Goal: Information Seeking & Learning: Learn about a topic

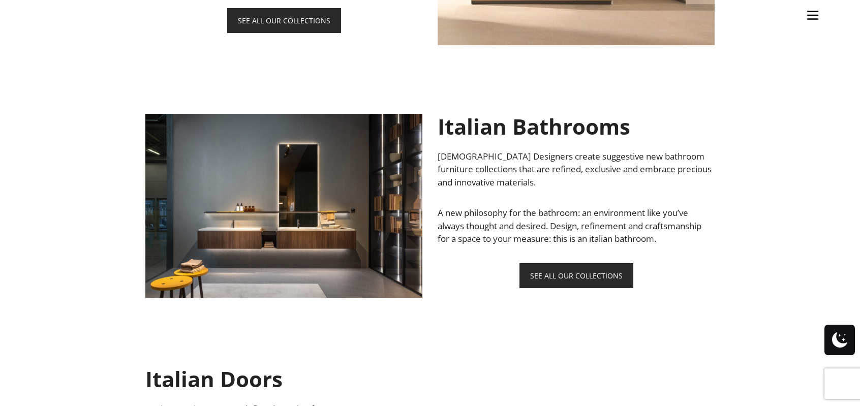
scroll to position [843, 0]
click at [514, 123] on h1 "Italian Bathrooms" at bounding box center [576, 125] width 277 height 25
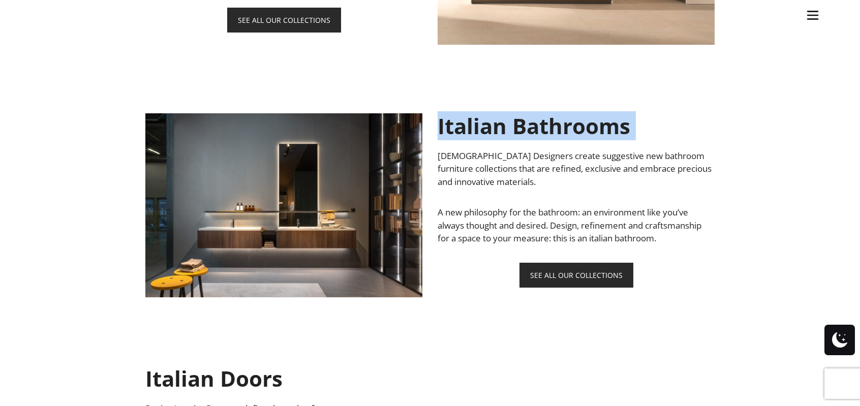
click at [514, 123] on h1 "Italian Bathrooms" at bounding box center [576, 125] width 277 height 25
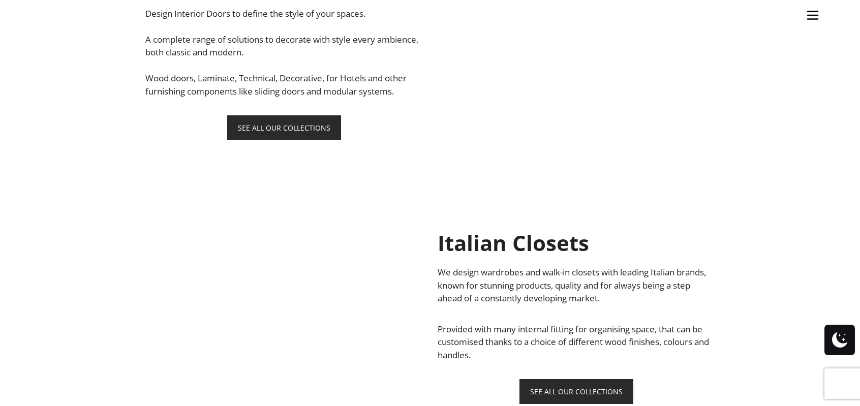
scroll to position [1238, 0]
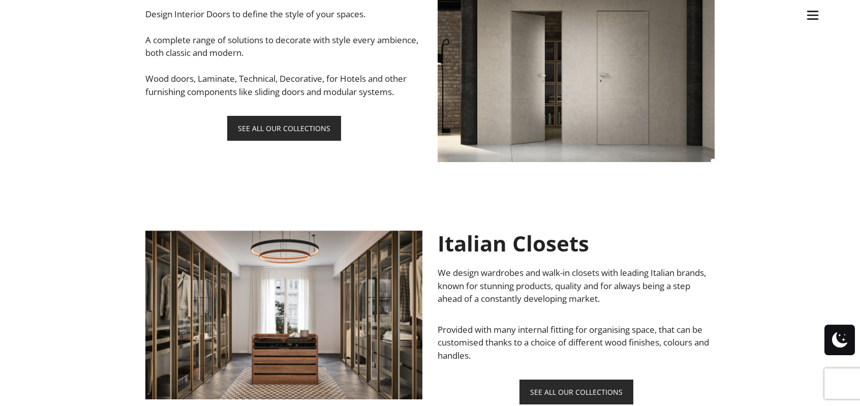
click at [494, 254] on h1 "Italian Closets" at bounding box center [576, 243] width 277 height 25
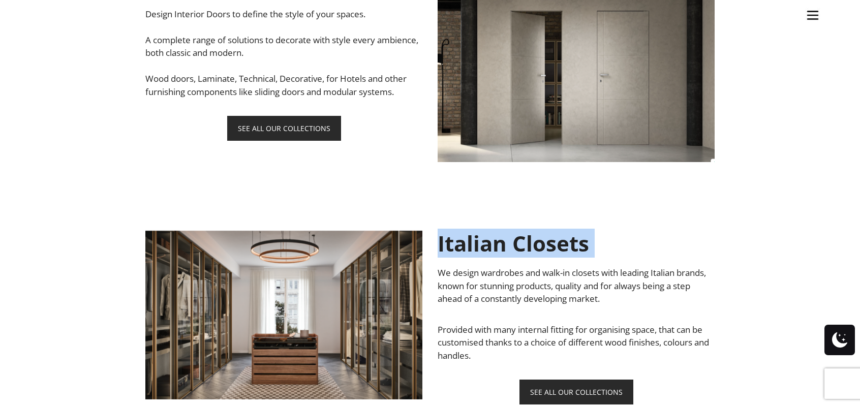
click at [494, 254] on h1 "Italian Closets" at bounding box center [576, 243] width 277 height 25
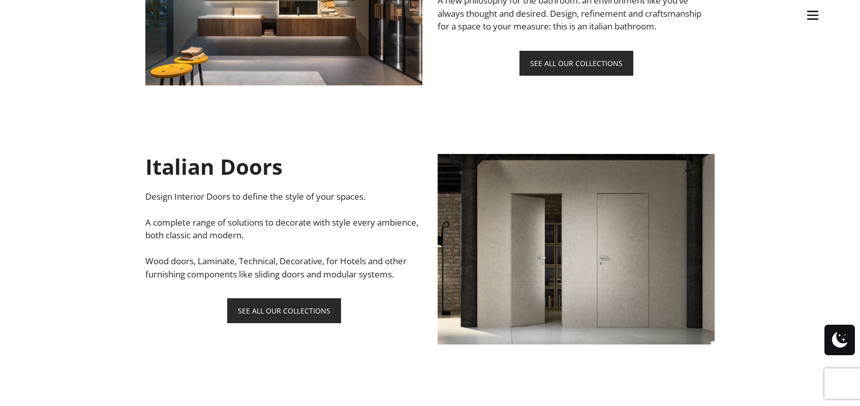
scroll to position [1053, 0]
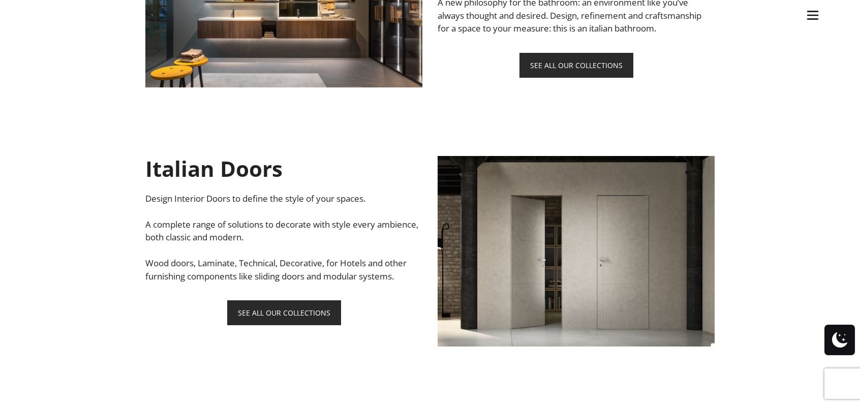
click at [246, 169] on h1 "Italian Doors" at bounding box center [283, 168] width 277 height 25
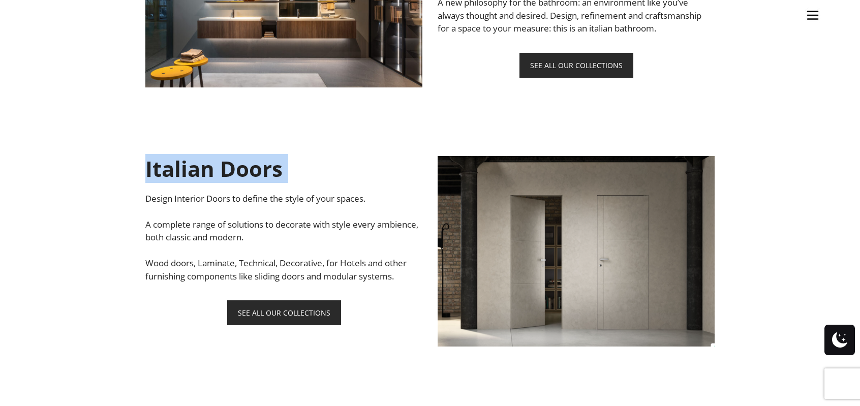
click at [246, 169] on h1 "Italian Doors" at bounding box center [283, 168] width 277 height 25
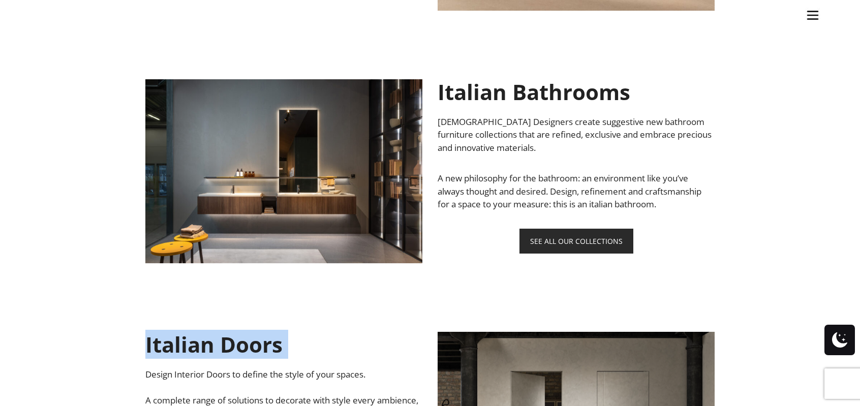
scroll to position [838, 0]
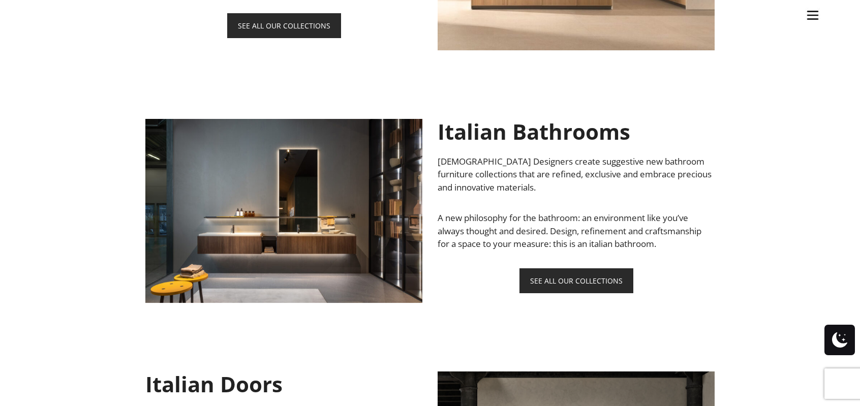
click at [478, 143] on h1 "Italian Bathrooms" at bounding box center [576, 131] width 277 height 25
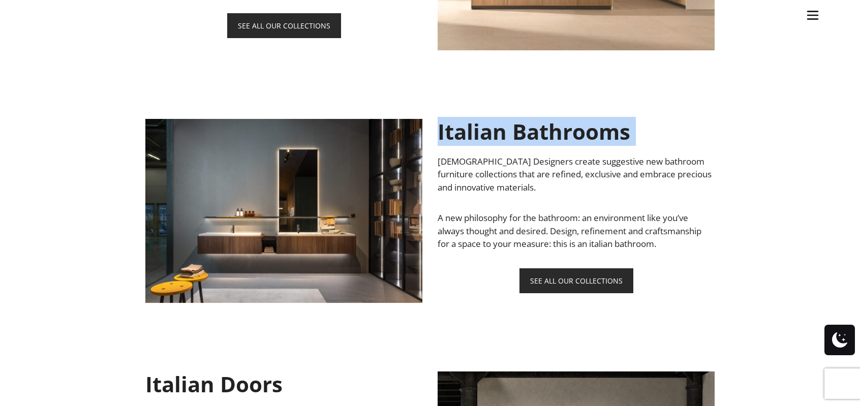
click at [478, 143] on h1 "Italian Bathrooms" at bounding box center [576, 131] width 277 height 25
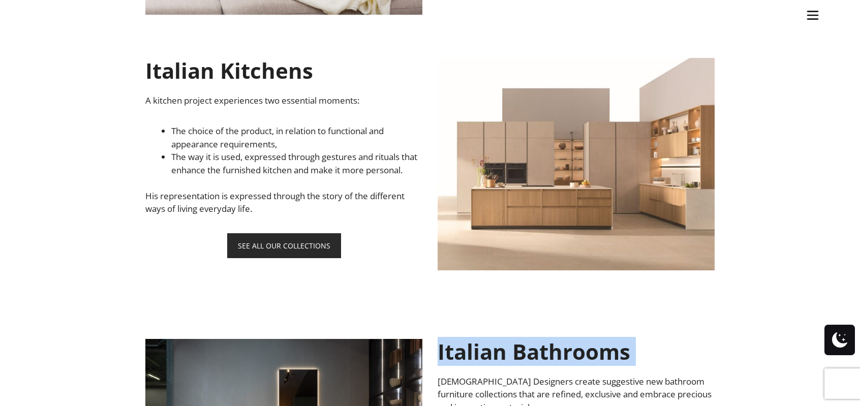
scroll to position [616, 0]
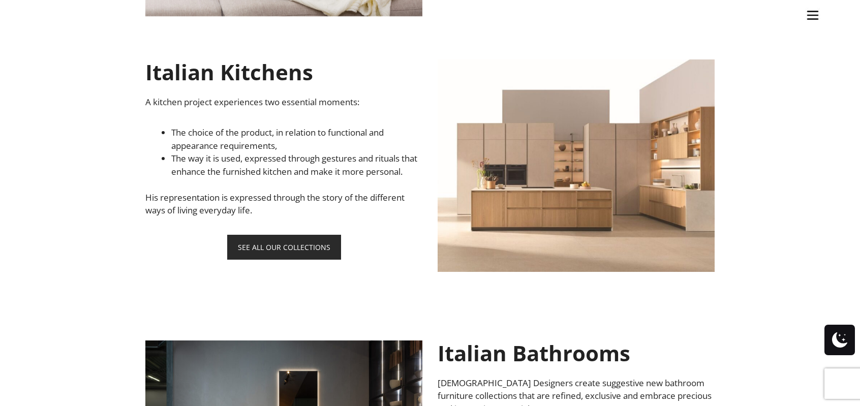
click at [382, 238] on div "Italian Kitchens A kitchen project experiences two essential moments: The choic…" at bounding box center [283, 159] width 277 height 200
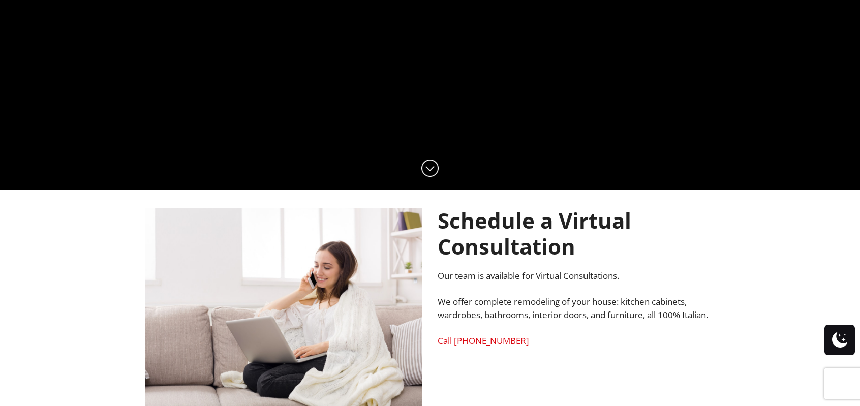
scroll to position [593, 0]
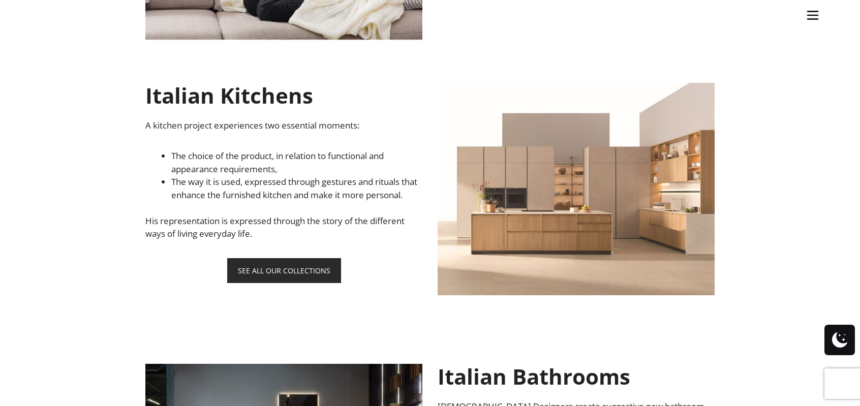
click at [188, 95] on h1 "Italian Kitchens" at bounding box center [283, 95] width 277 height 25
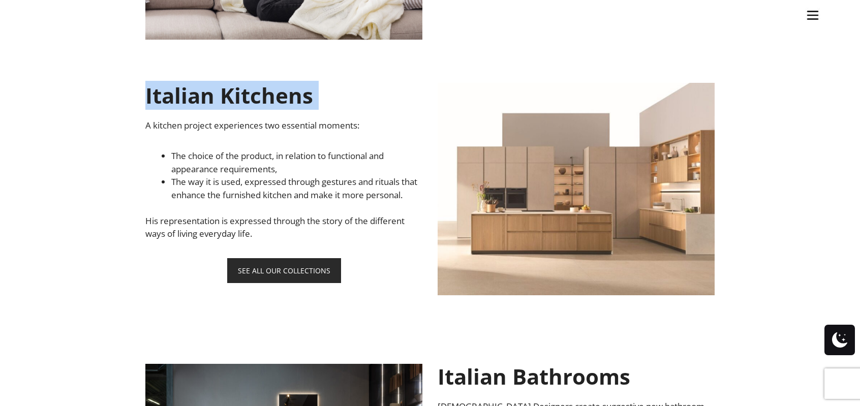
click at [188, 95] on h1 "Italian Kitchens" at bounding box center [283, 95] width 277 height 25
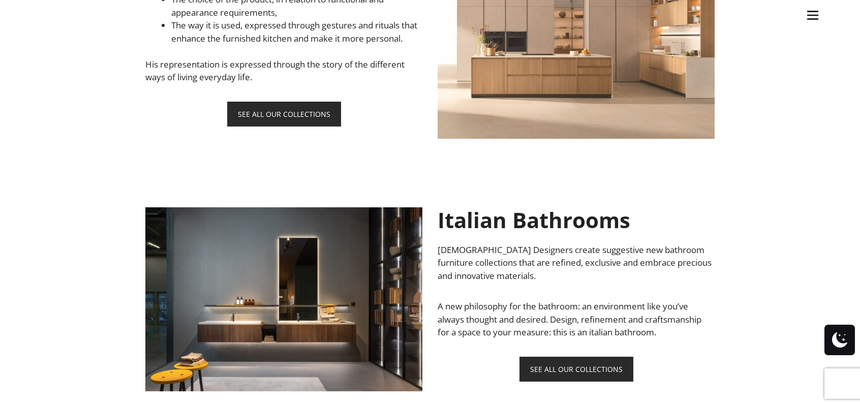
scroll to position [778, 0]
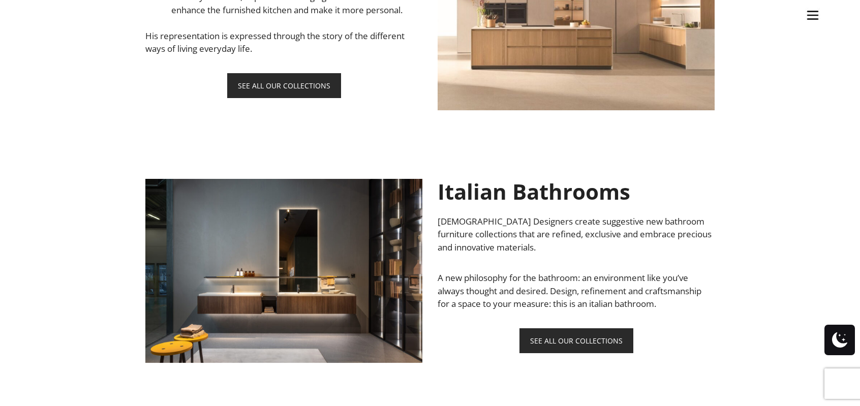
click at [550, 196] on h1 "Italian Bathrooms" at bounding box center [576, 191] width 277 height 25
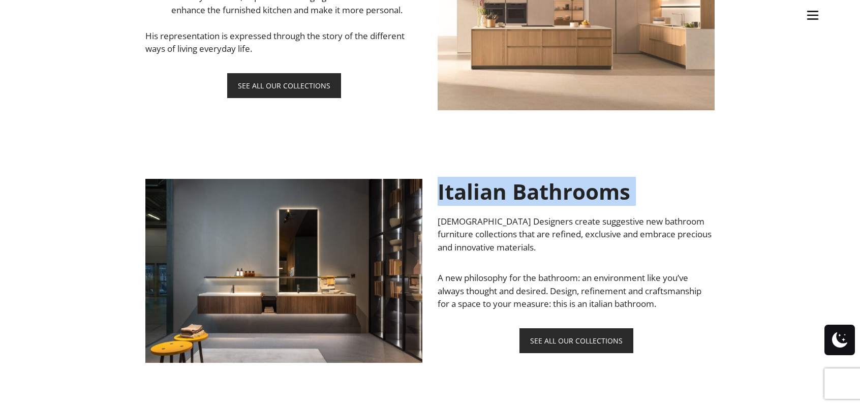
click at [505, 198] on h1 "Italian Bathrooms" at bounding box center [576, 191] width 277 height 25
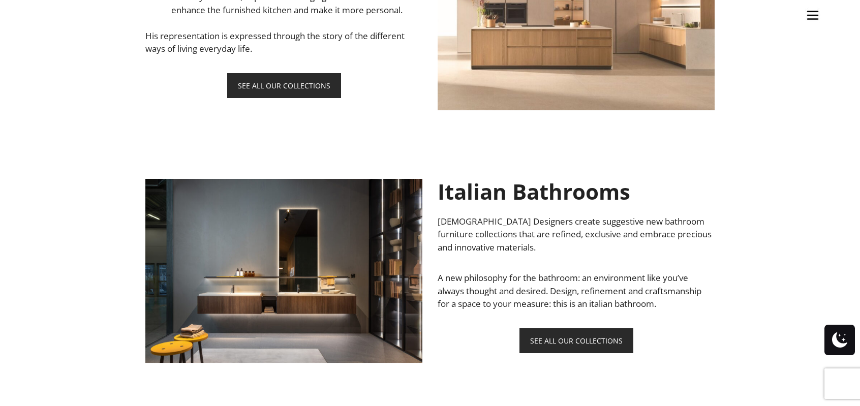
click at [537, 200] on h1 "Italian Bathrooms" at bounding box center [576, 191] width 277 height 25
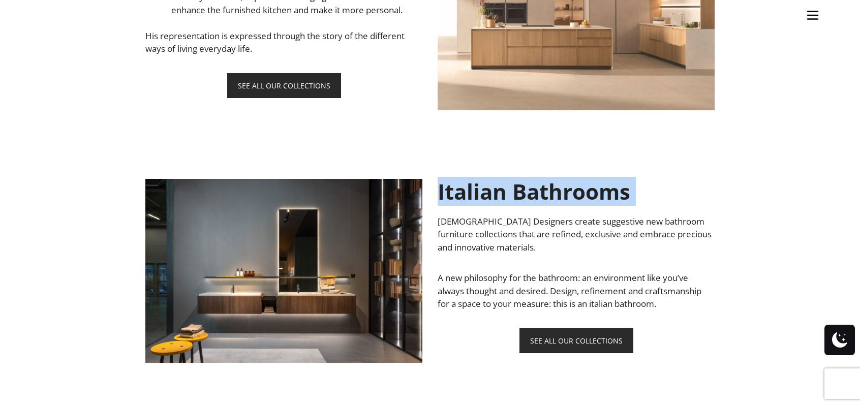
click at [537, 200] on h1 "Italian Bathrooms" at bounding box center [576, 191] width 277 height 25
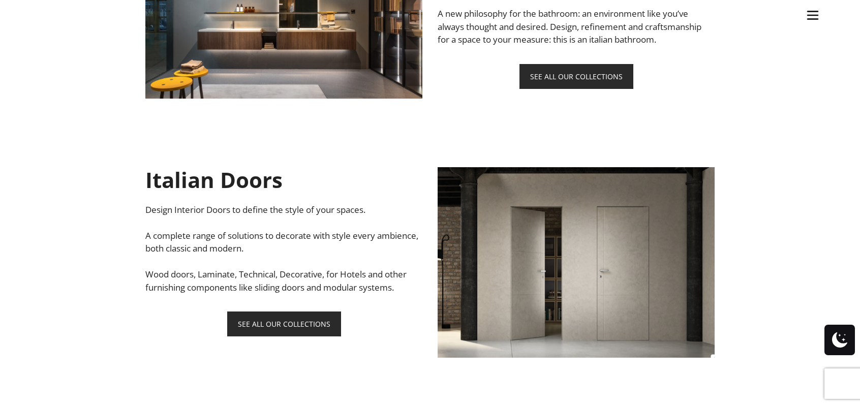
scroll to position [1061, 0]
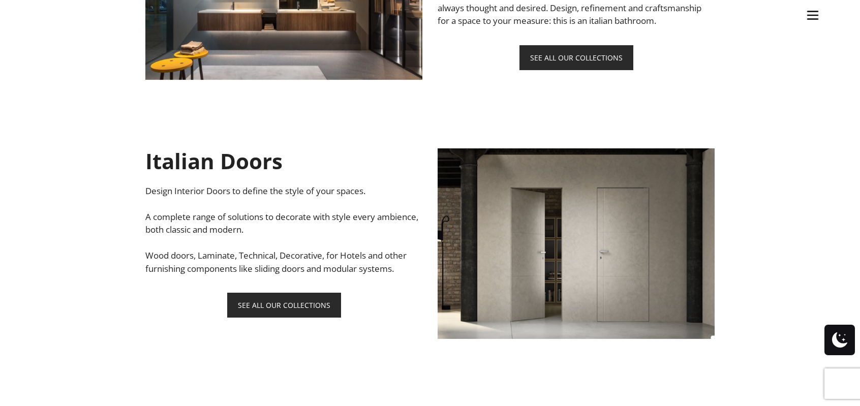
click at [228, 160] on h1 "Italian Doors" at bounding box center [283, 160] width 277 height 25
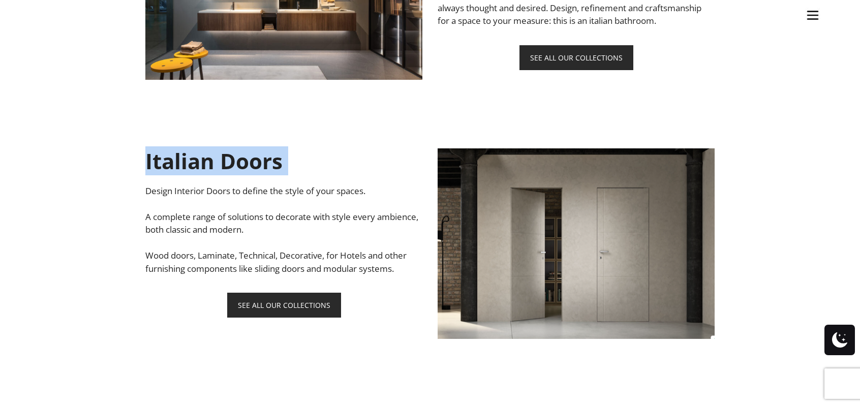
click at [228, 160] on h1 "Italian Doors" at bounding box center [283, 160] width 277 height 25
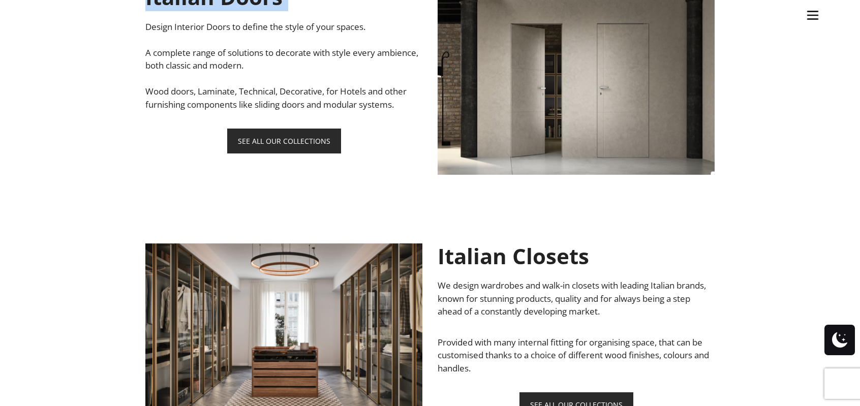
scroll to position [1356, 0]
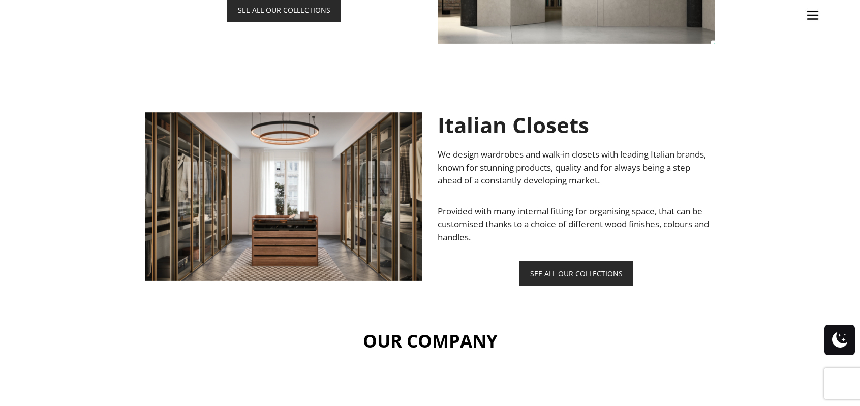
click at [520, 129] on h1 "Italian Closets" at bounding box center [576, 124] width 277 height 25
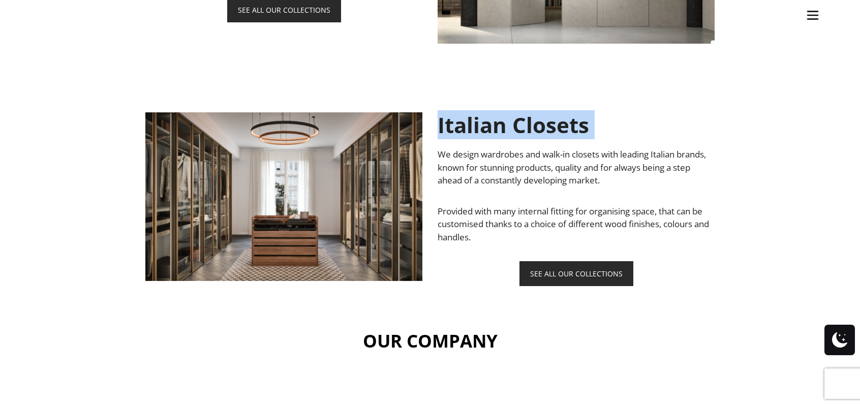
click at [520, 129] on h1 "Italian Closets" at bounding box center [576, 124] width 277 height 25
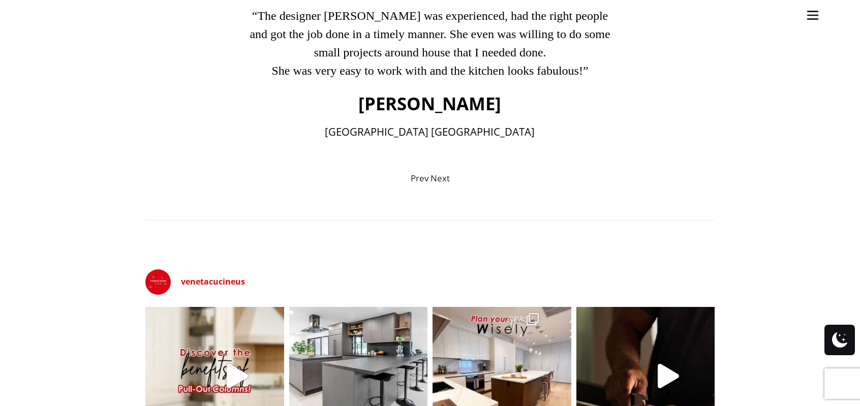
scroll to position [150, 0]
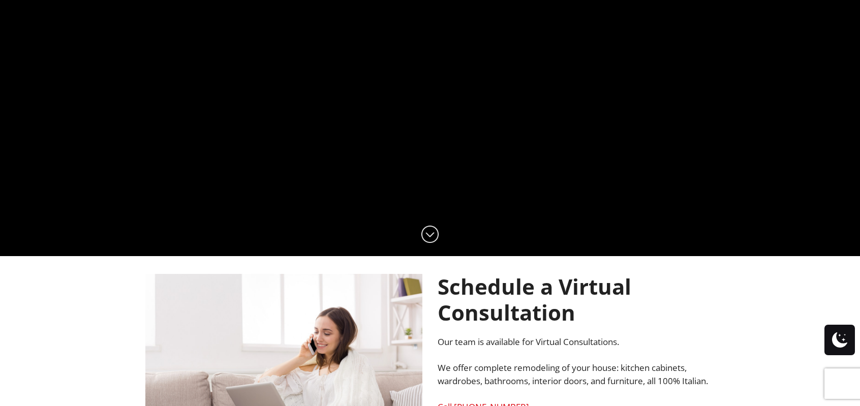
click at [847, 338] on div at bounding box center [840, 340] width 30 height 30
click at [845, 342] on span at bounding box center [839, 340] width 15 height 30
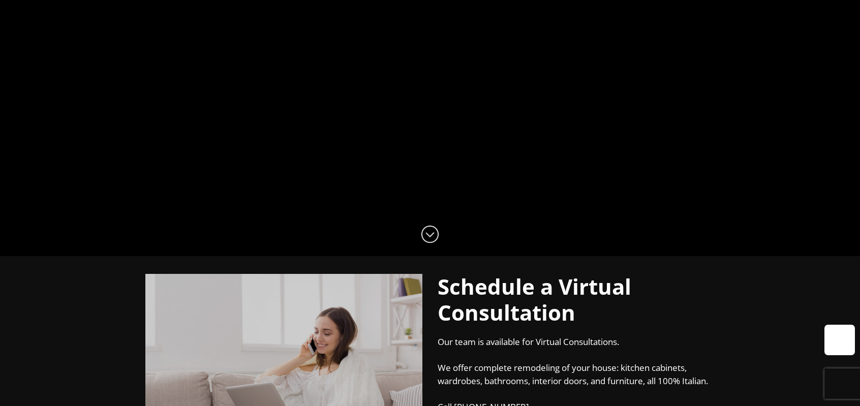
click at [845, 342] on span at bounding box center [839, 340] width 15 height 30
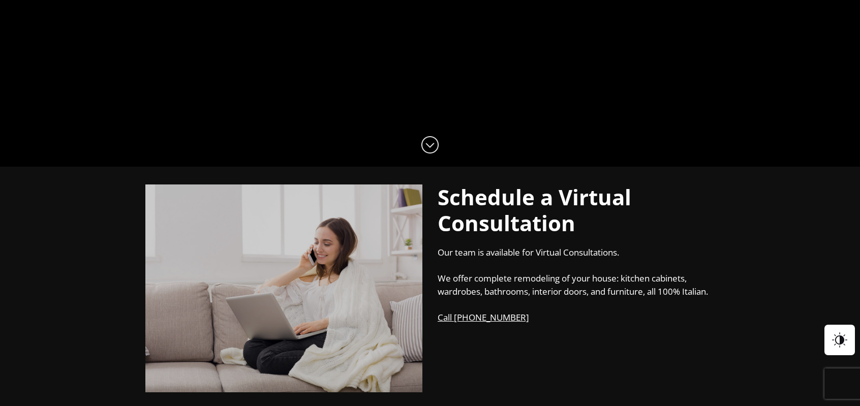
click at [845, 342] on span at bounding box center [839, 340] width 15 height 30
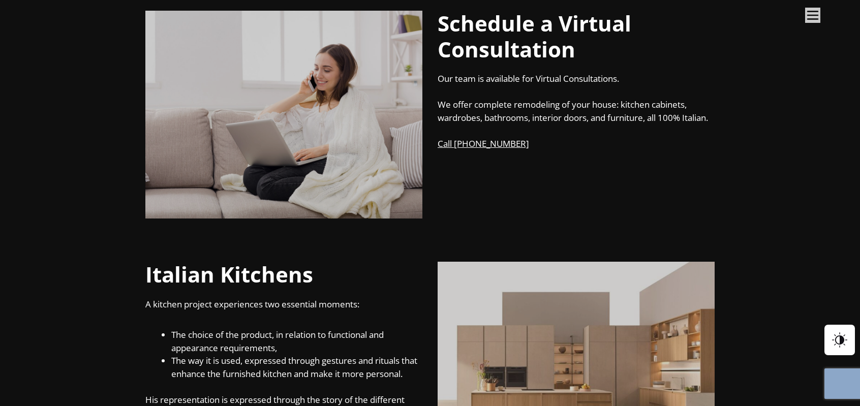
scroll to position [414, 0]
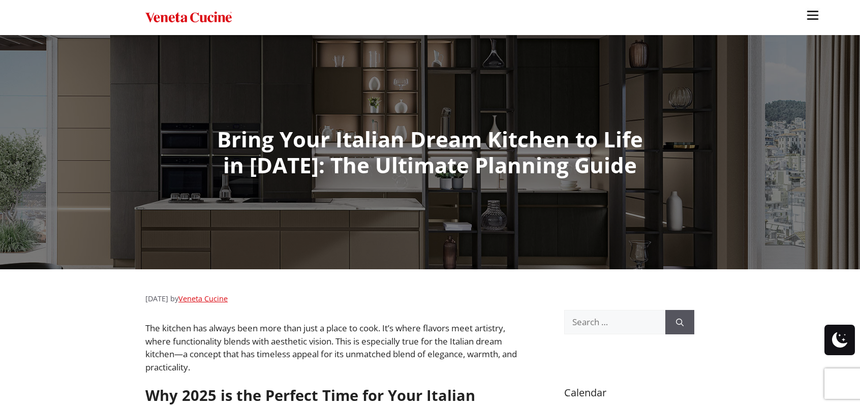
scroll to position [2572, 0]
